Goal: Transaction & Acquisition: Purchase product/service

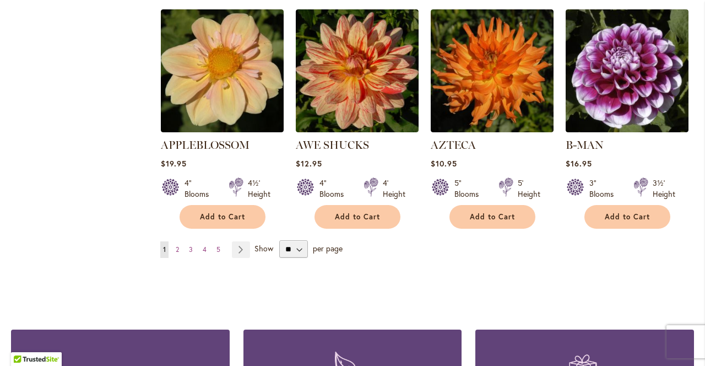
scroll to position [978, 0]
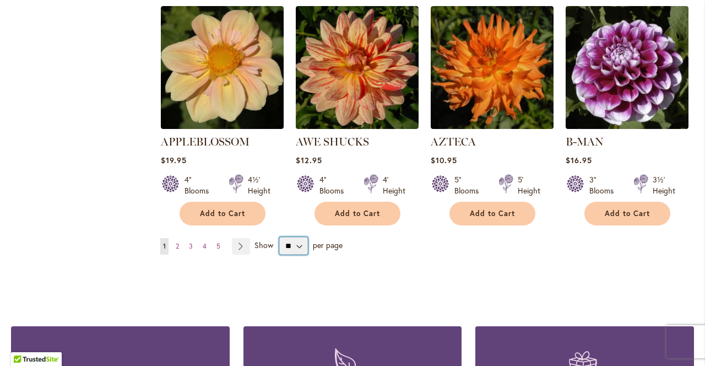
click at [293, 237] on select "** ** ** **" at bounding box center [293, 246] width 29 height 18
select select "**"
click at [279, 237] on select "** ** ** **" at bounding box center [293, 246] width 29 height 18
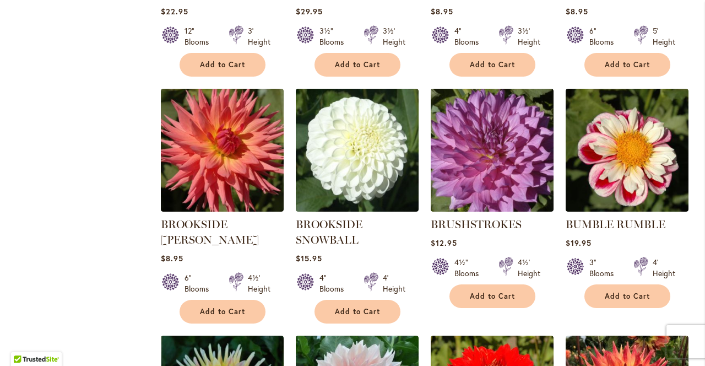
scroll to position [3222, 0]
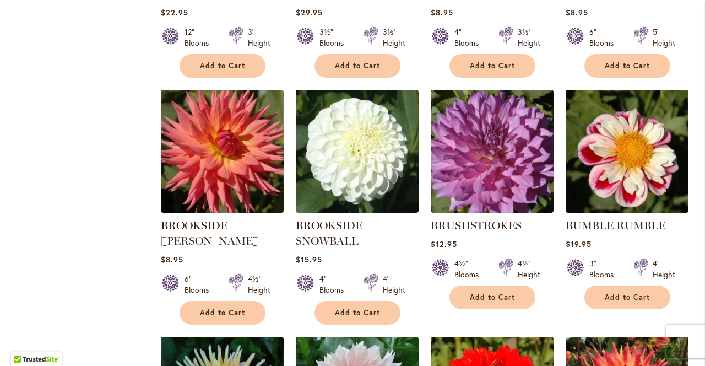
click at [617, 139] on img at bounding box center [627, 151] width 123 height 123
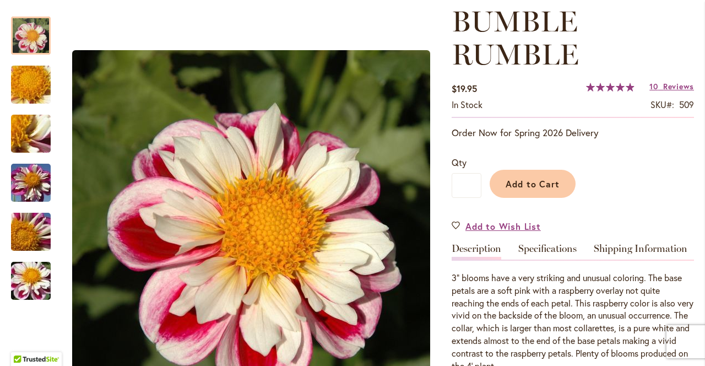
scroll to position [159, 0]
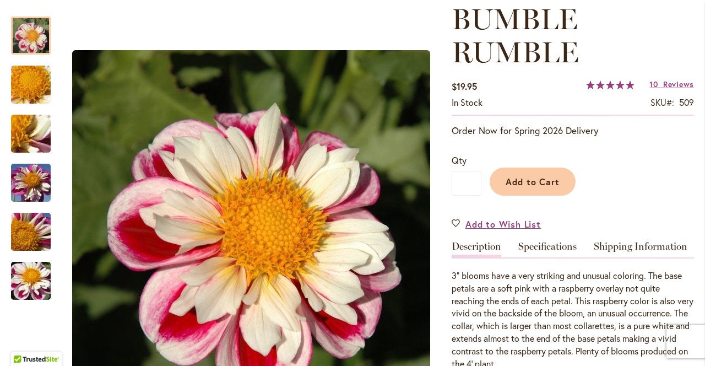
click at [30, 186] on img "BUMBLE RUMBLE" at bounding box center [30, 182] width 79 height 59
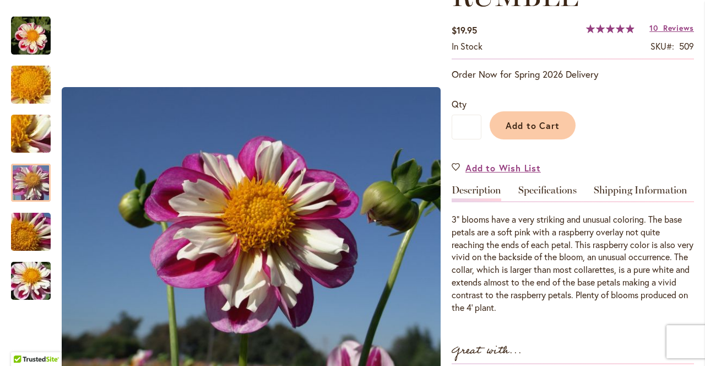
scroll to position [219, 0]
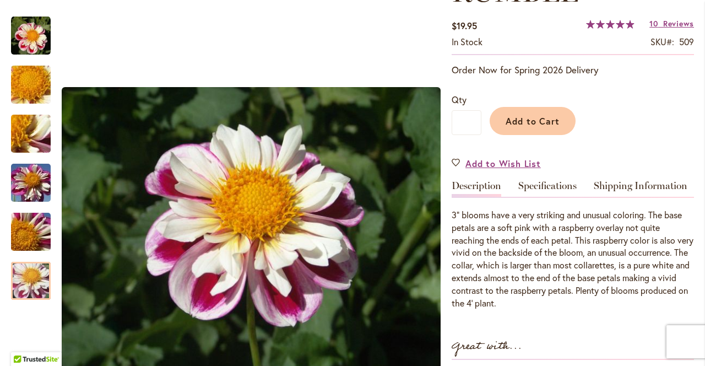
click at [27, 286] on img "BUMBLE RUMBLE" at bounding box center [30, 280] width 79 height 59
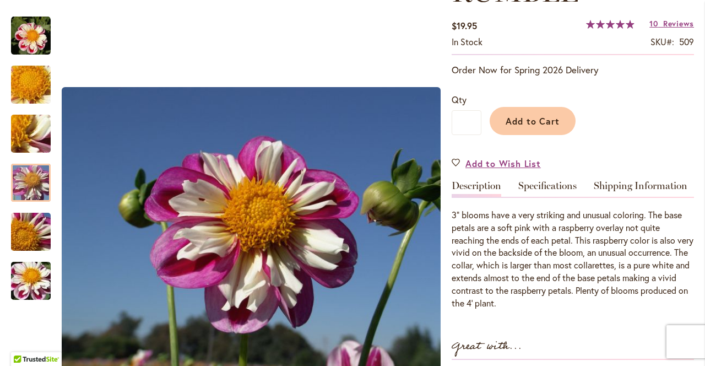
click at [32, 181] on img "BUMBLE RUMBLE" at bounding box center [30, 182] width 79 height 59
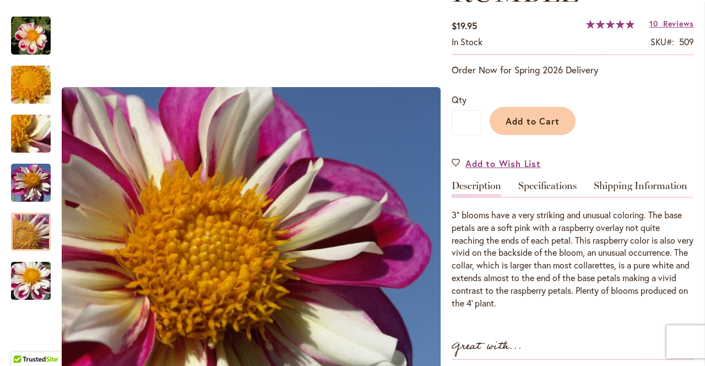
click at [32, 229] on img "BUMBLE RUMBLE" at bounding box center [30, 231] width 79 height 59
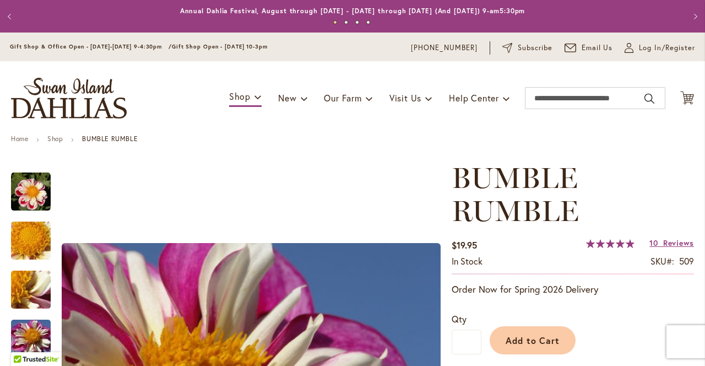
scroll to position [59, 0]
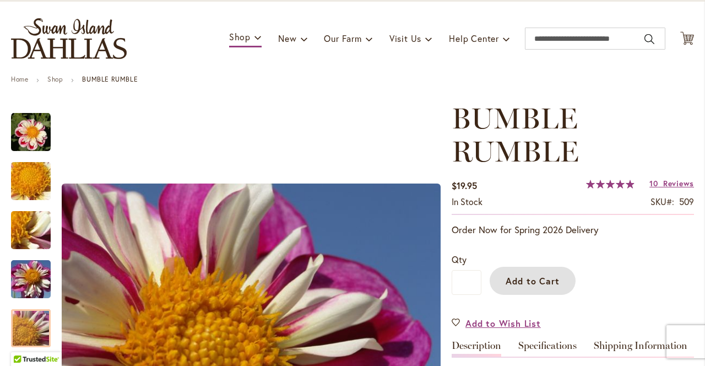
click at [532, 281] on span "Add to Cart" at bounding box center [533, 281] width 55 height 12
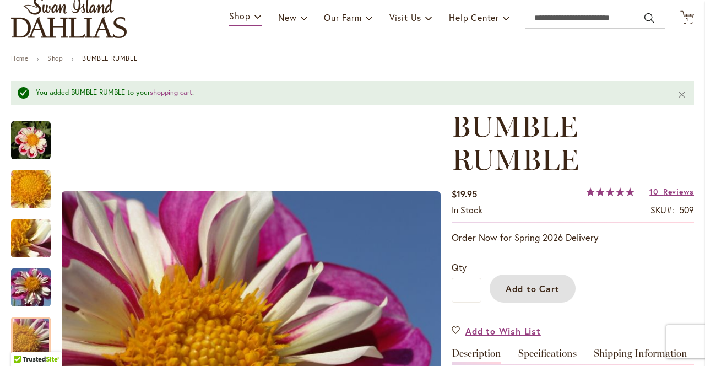
scroll to position [95, 0]
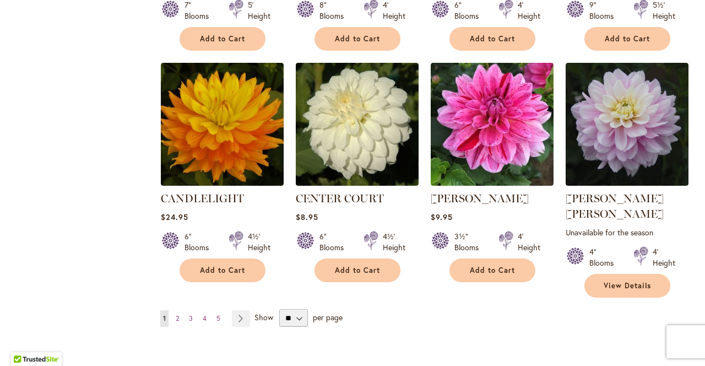
scroll to position [3706, 0]
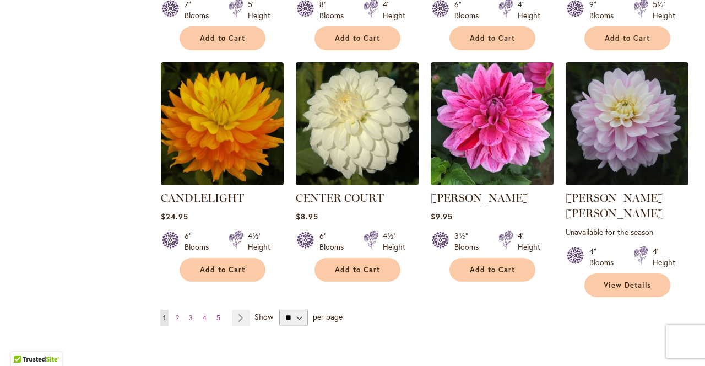
click at [240, 309] on link "Page Next" at bounding box center [241, 317] width 18 height 17
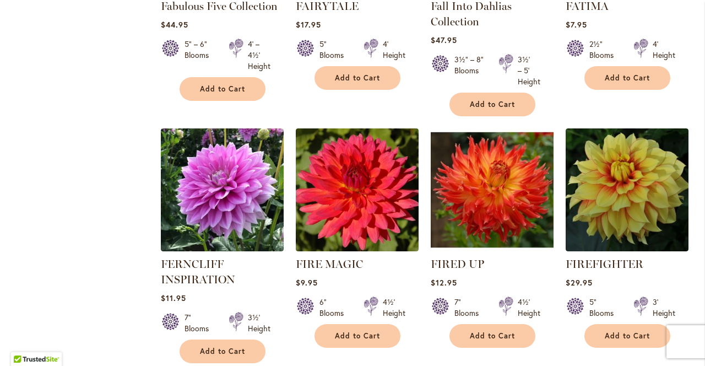
scroll to position [3747, 0]
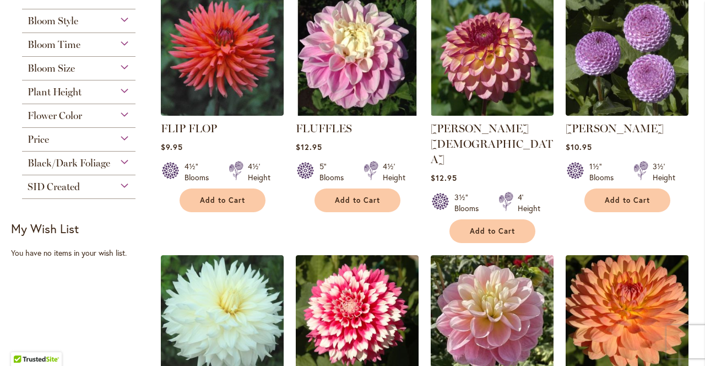
scroll to position [509, 0]
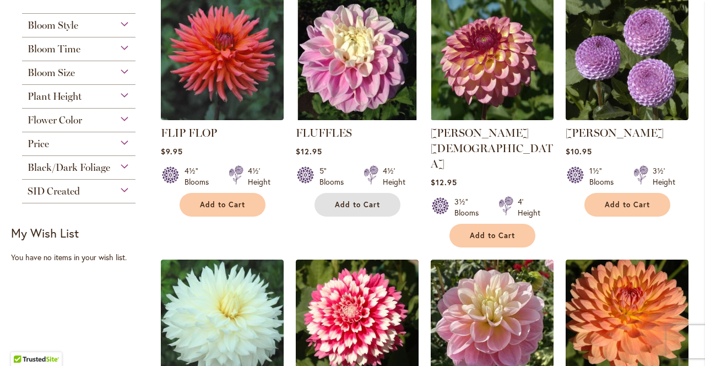
click at [350, 200] on span "Add to Cart" at bounding box center [357, 204] width 45 height 9
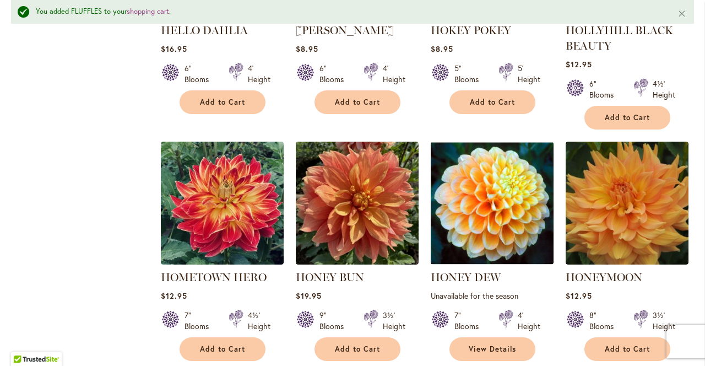
scroll to position [3073, 0]
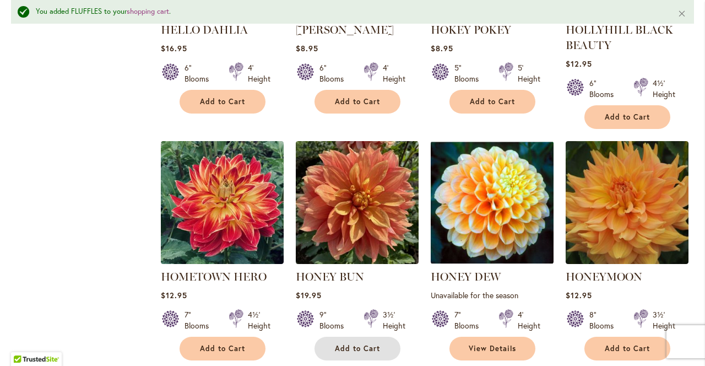
click at [356, 344] on span "Add to Cart" at bounding box center [357, 348] width 45 height 9
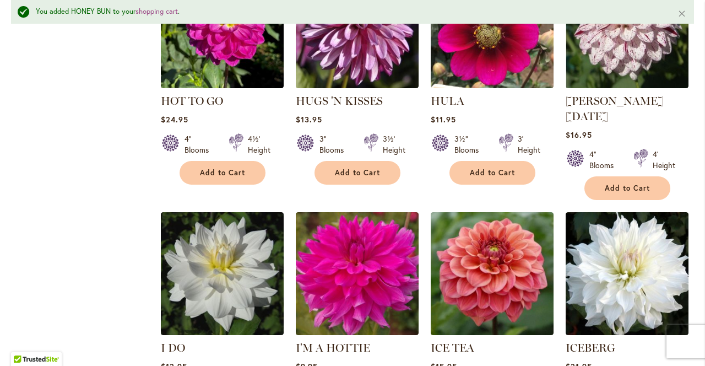
scroll to position [3718, 0]
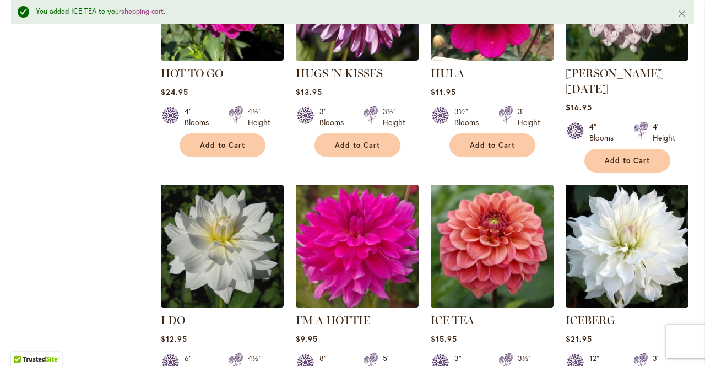
scroll to position [3753, 0]
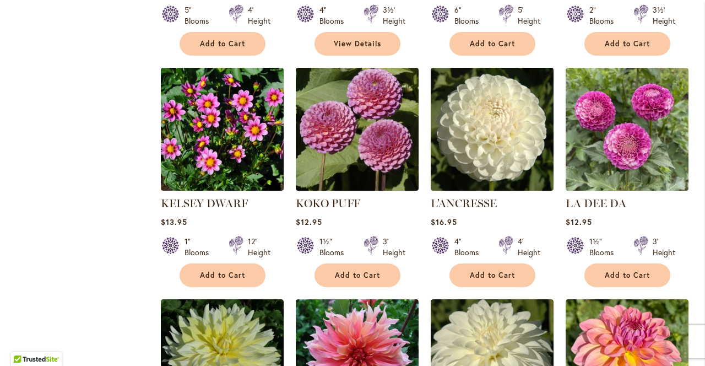
scroll to position [1646, 0]
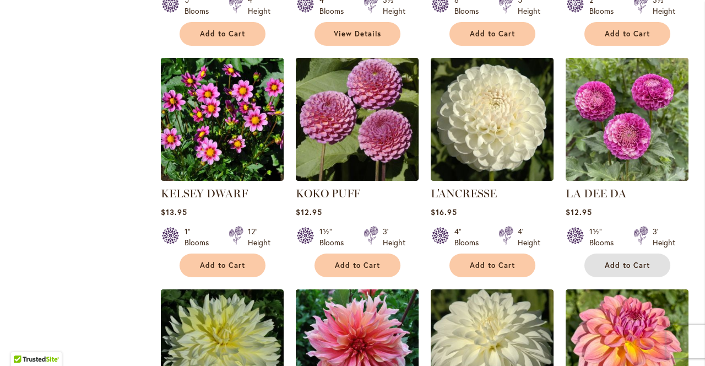
click at [627, 260] on span "Add to Cart" at bounding box center [627, 264] width 45 height 9
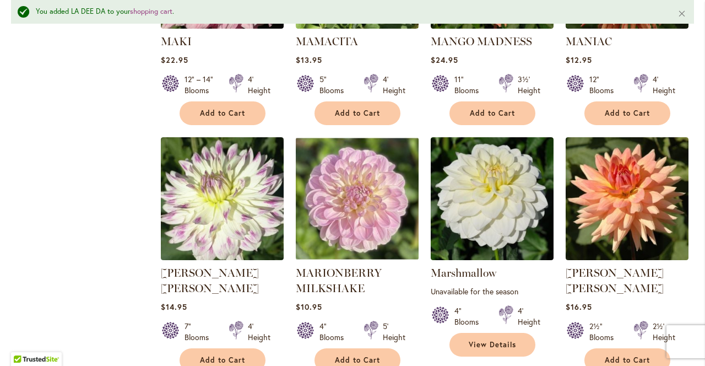
scroll to position [3741, 0]
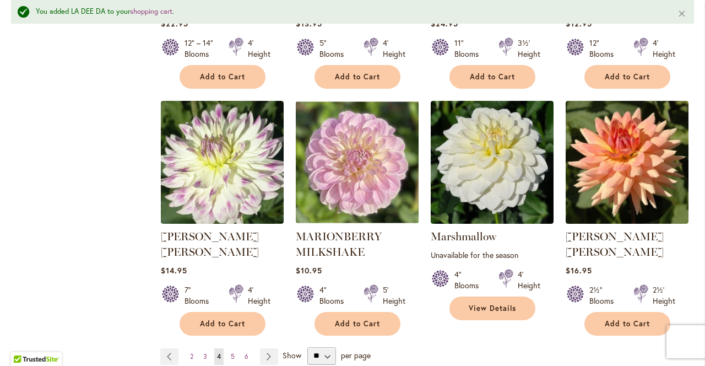
scroll to position [3776, 0]
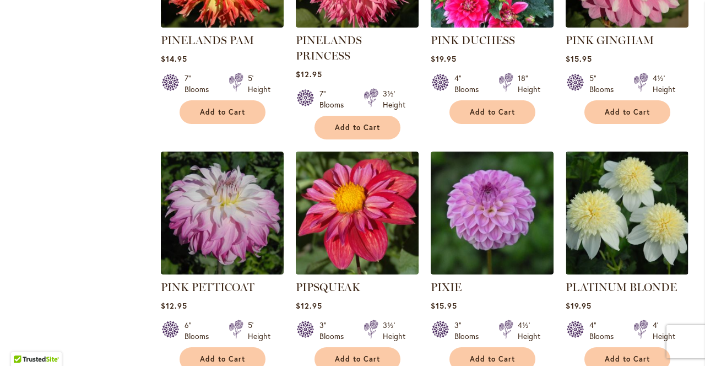
scroll to position [3703, 0]
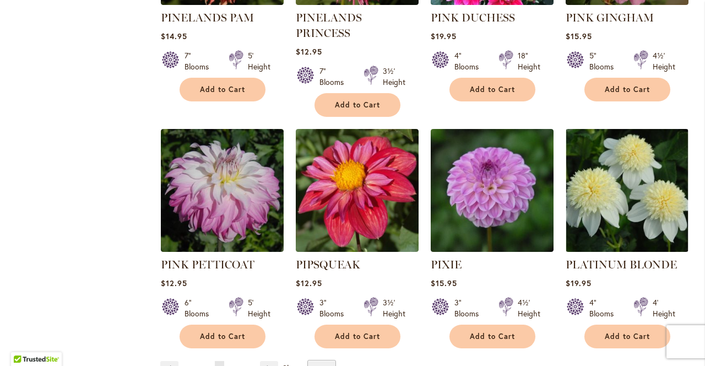
scroll to position [3738, 0]
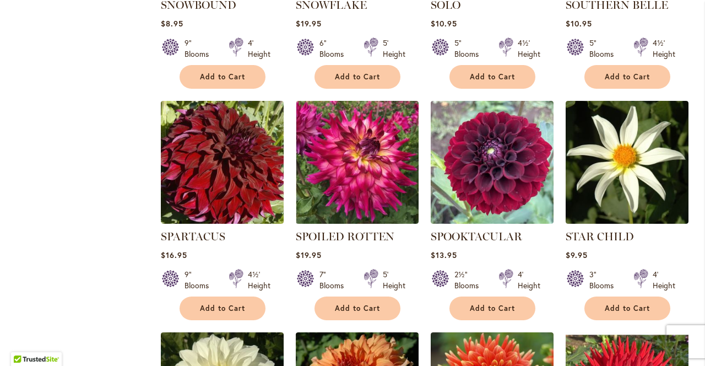
scroll to position [2058, 0]
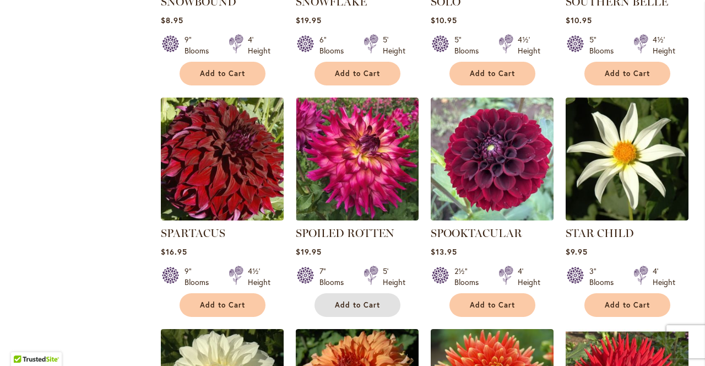
click at [355, 300] on span "Add to Cart" at bounding box center [357, 304] width 45 height 9
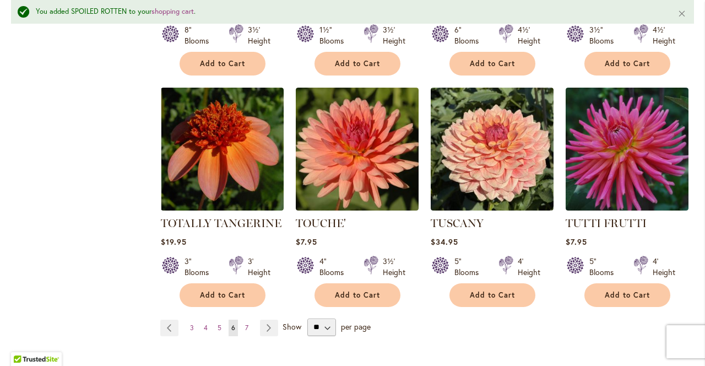
scroll to position [3748, 0]
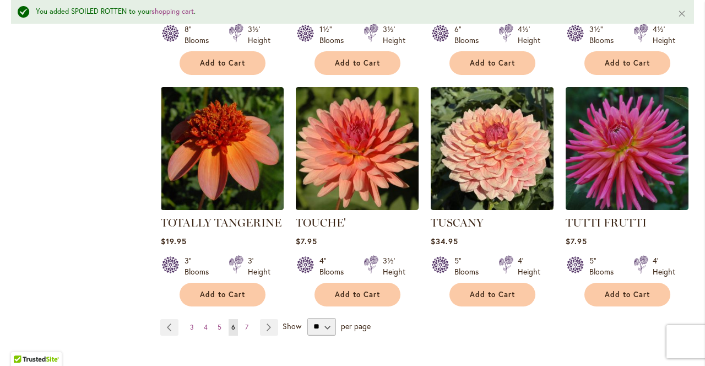
click at [265, 319] on link "Page Next" at bounding box center [269, 327] width 18 height 17
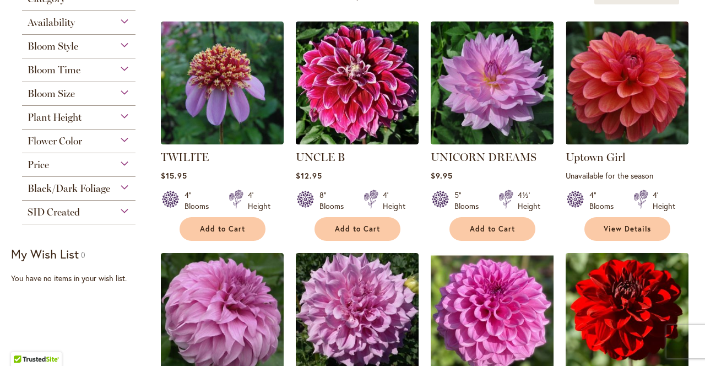
scroll to position [233, 0]
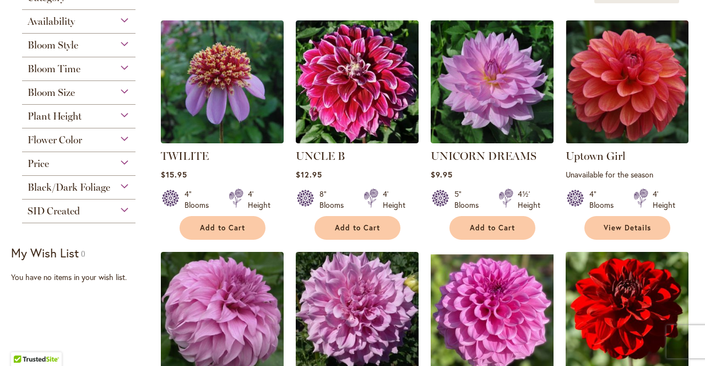
click at [627, 91] on img at bounding box center [627, 81] width 123 height 123
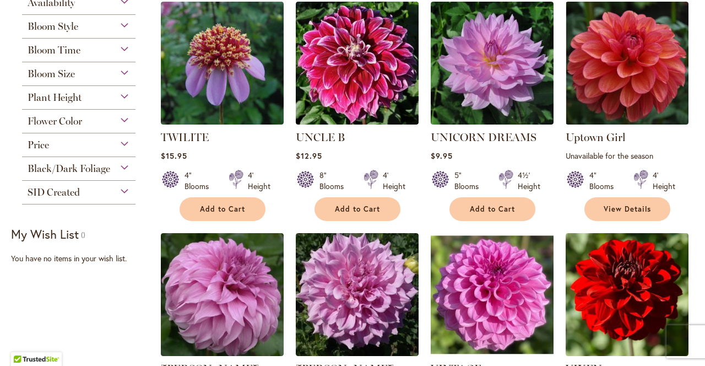
scroll to position [268, 0]
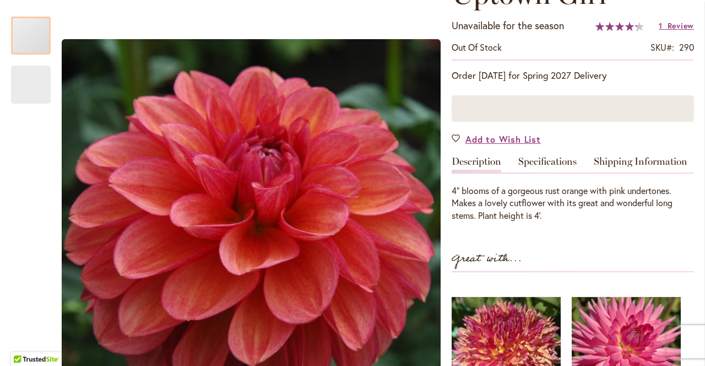
scroll to position [198, 0]
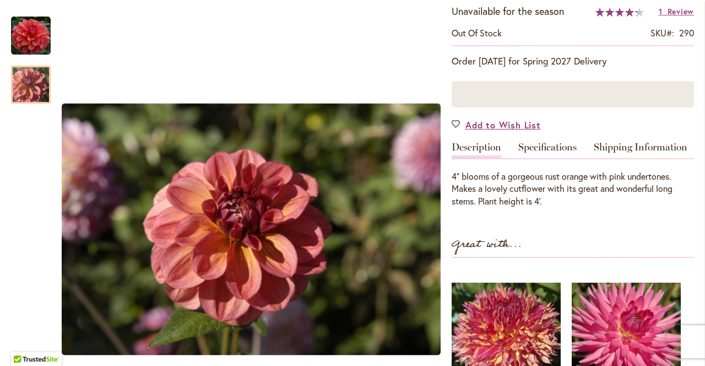
click at [24, 88] on img "Uptown Girl" at bounding box center [30, 84] width 79 height 53
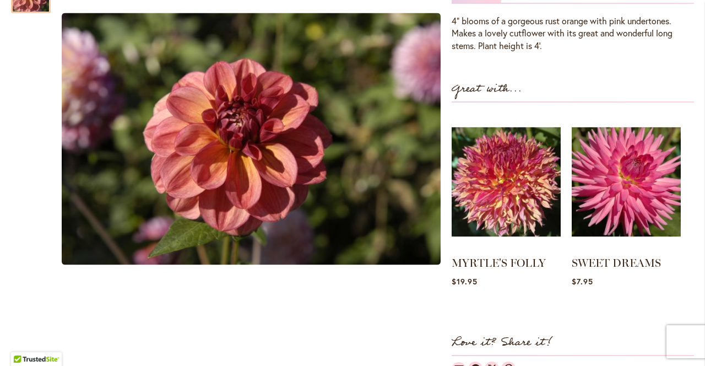
scroll to position [368, 0]
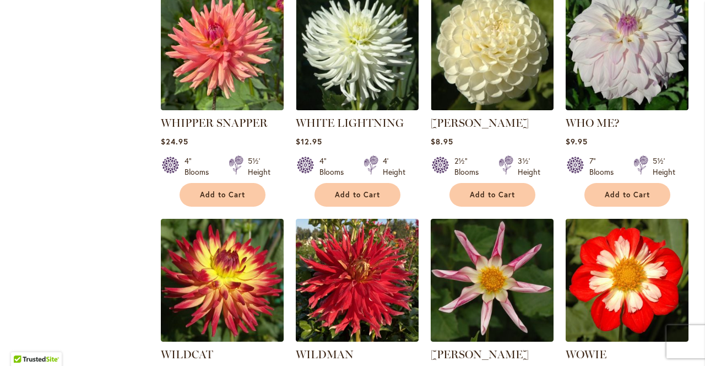
scroll to position [994, 0]
